Goal: Use online tool/utility: Utilize a website feature to perform a specific function

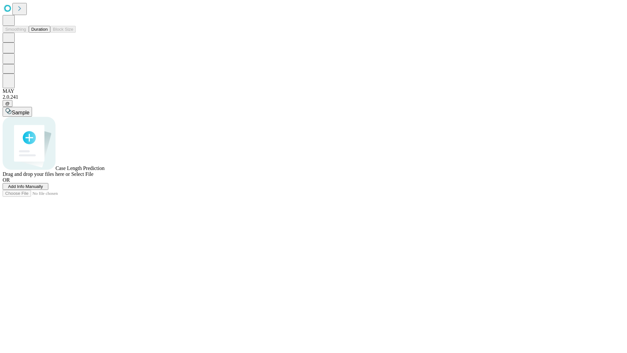
click at [48, 33] on button "Duration" at bounding box center [40, 29] width 22 height 7
click at [93, 177] on span "Select File" at bounding box center [82, 174] width 22 height 6
